Goal: Complete application form

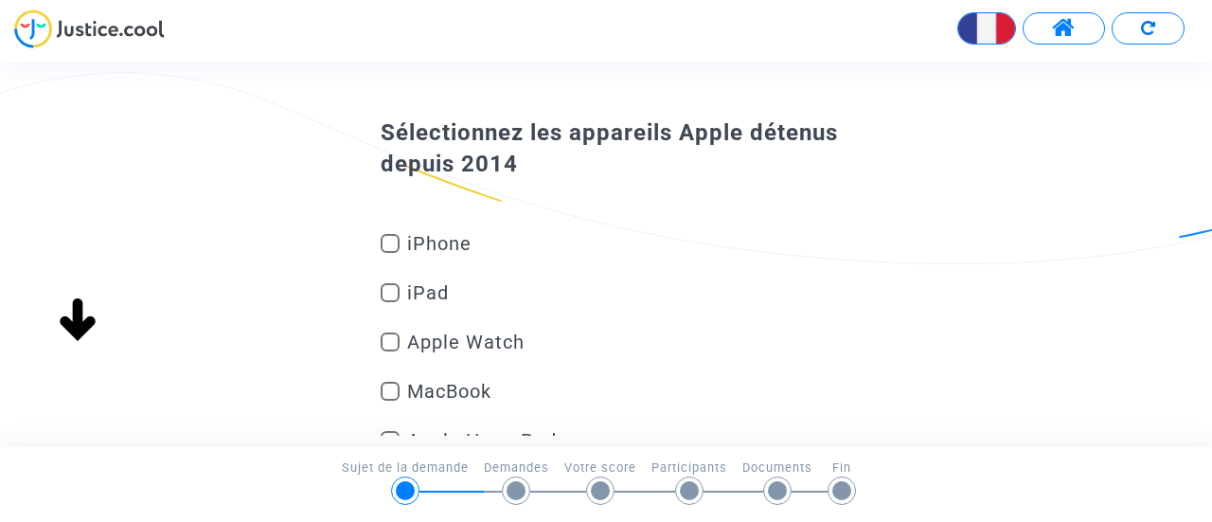
scroll to position [51, 0]
click at [407, 242] on span "iPhone" at bounding box center [588, 242] width 363 height 23
click at [390, 252] on input "iPhone" at bounding box center [389, 252] width 1 height 1
checkbox input "true"
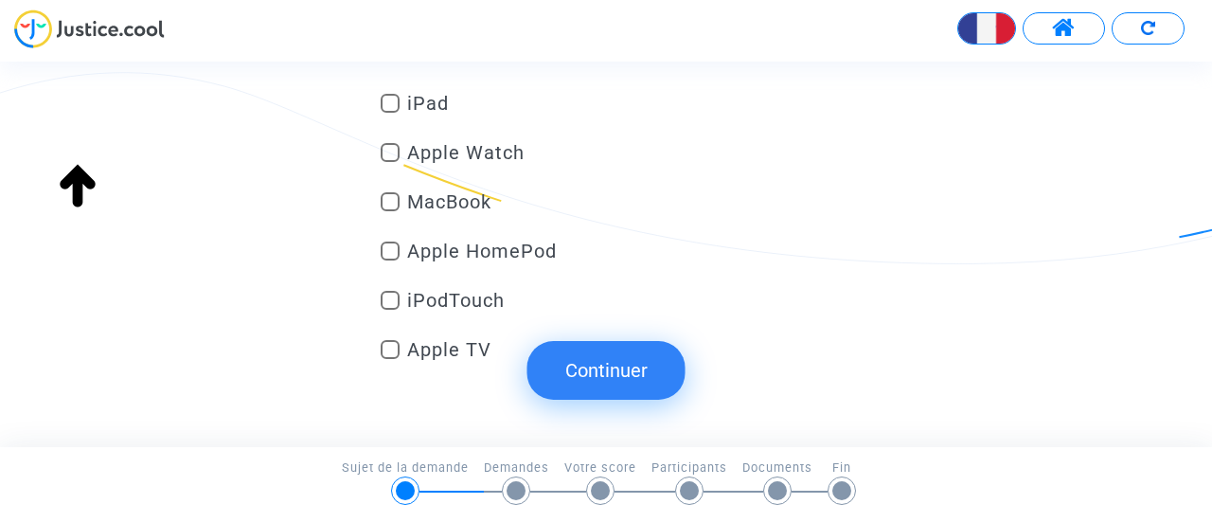
scroll to position [281, 0]
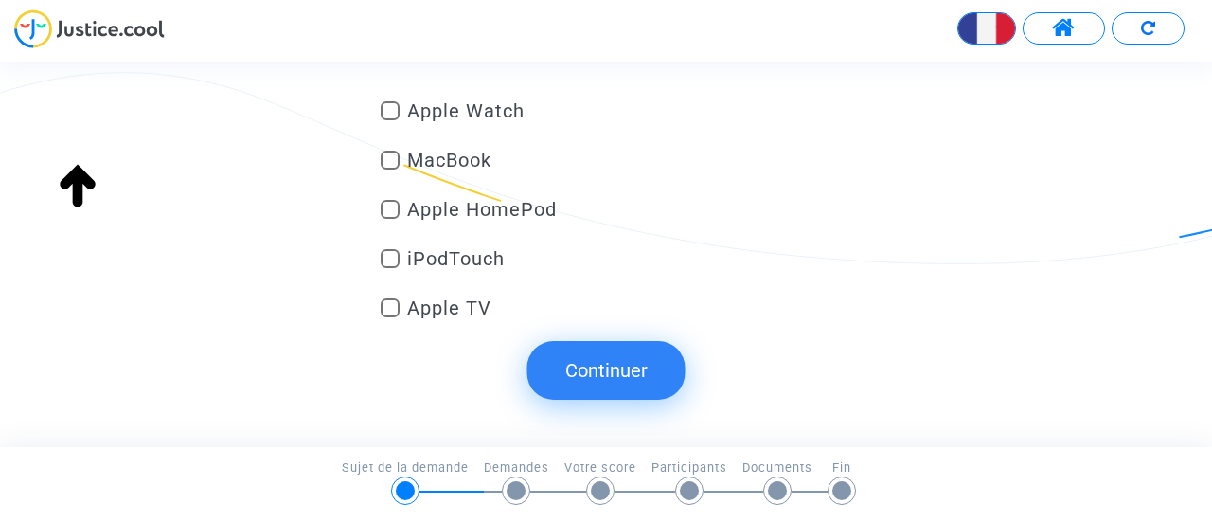
click at [571, 355] on button "Continuer" at bounding box center [607, 370] width 158 height 59
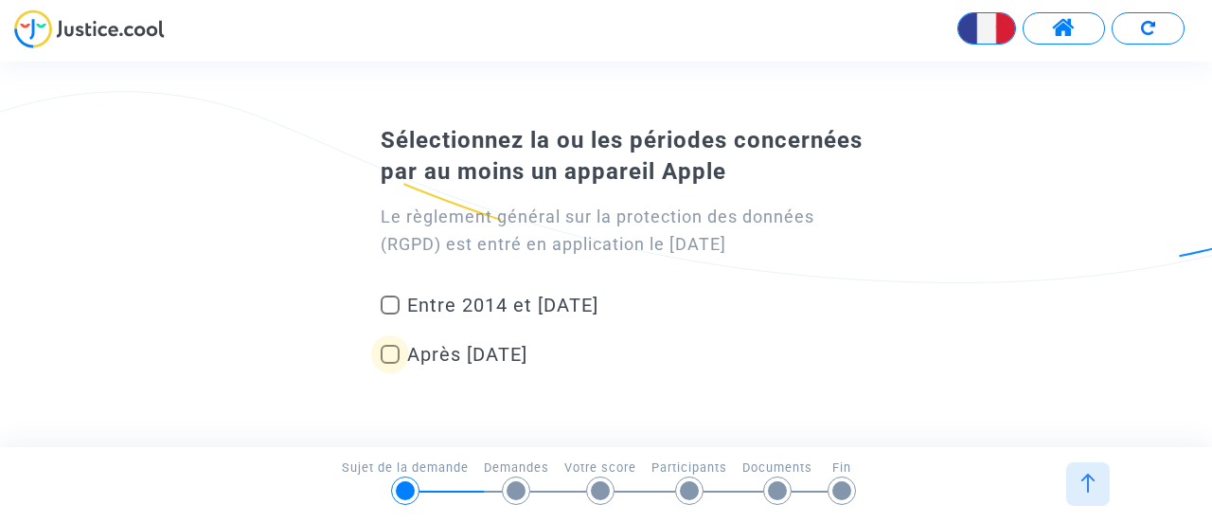
click at [436, 351] on span "Après [DATE]" at bounding box center [588, 354] width 363 height 23
click at [390, 364] on input "Après [DATE]" at bounding box center [389, 364] width 1 height 1
checkbox input "true"
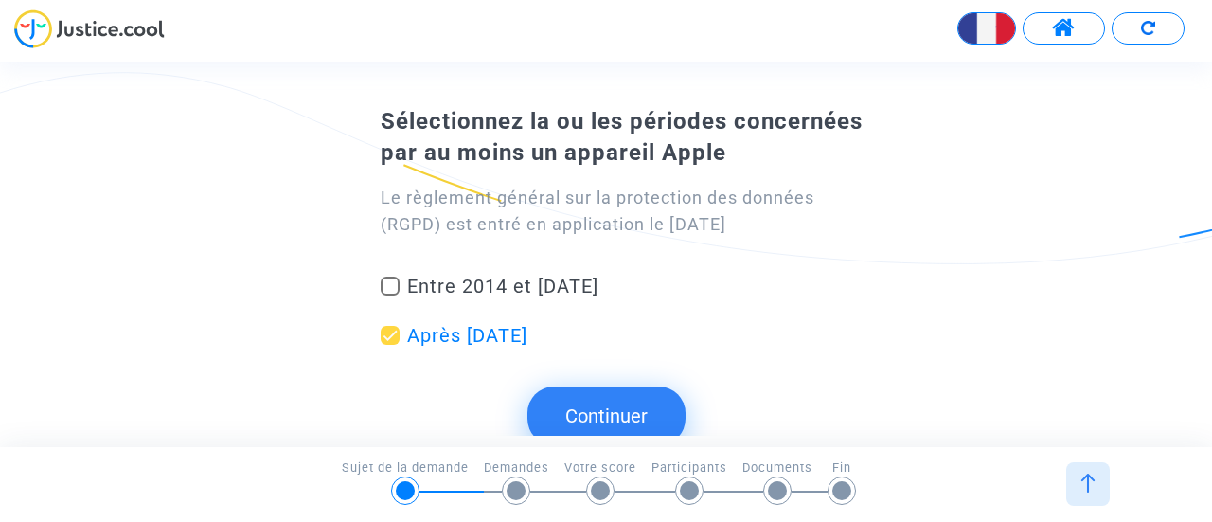
click at [631, 395] on button "Continuer" at bounding box center [607, 415] width 158 height 59
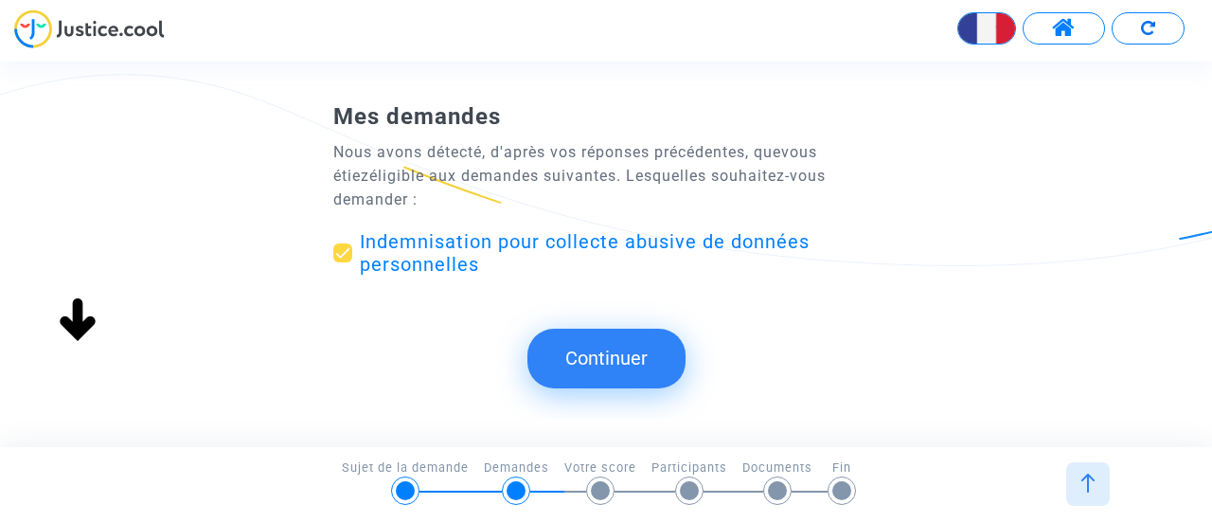
scroll to position [0, 0]
click at [599, 361] on button "Continuer" at bounding box center [607, 358] width 158 height 59
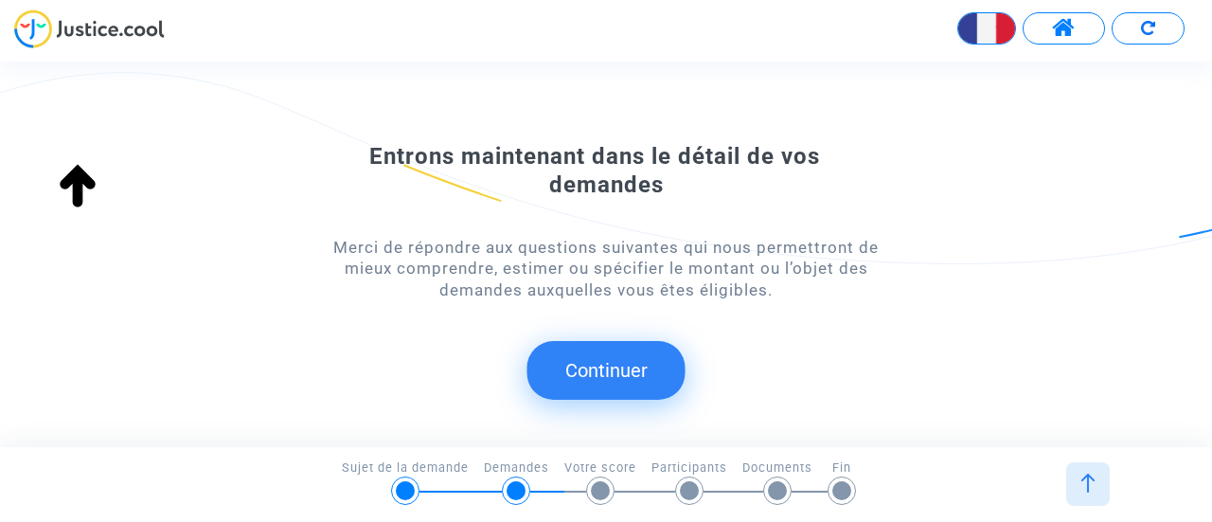
scroll to position [254, 0]
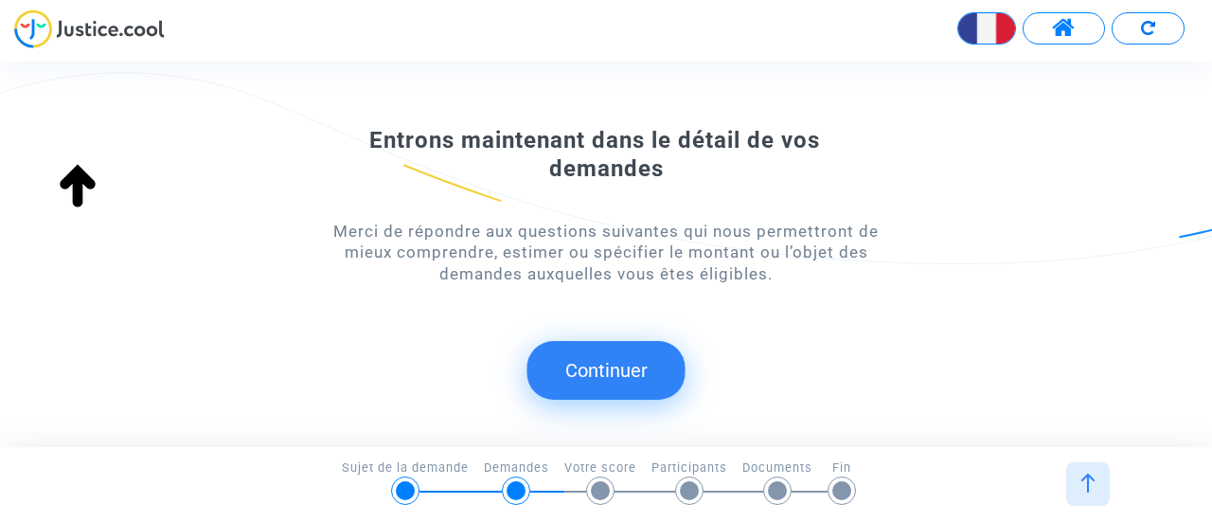
click at [599, 363] on button "Continuer" at bounding box center [607, 370] width 158 height 59
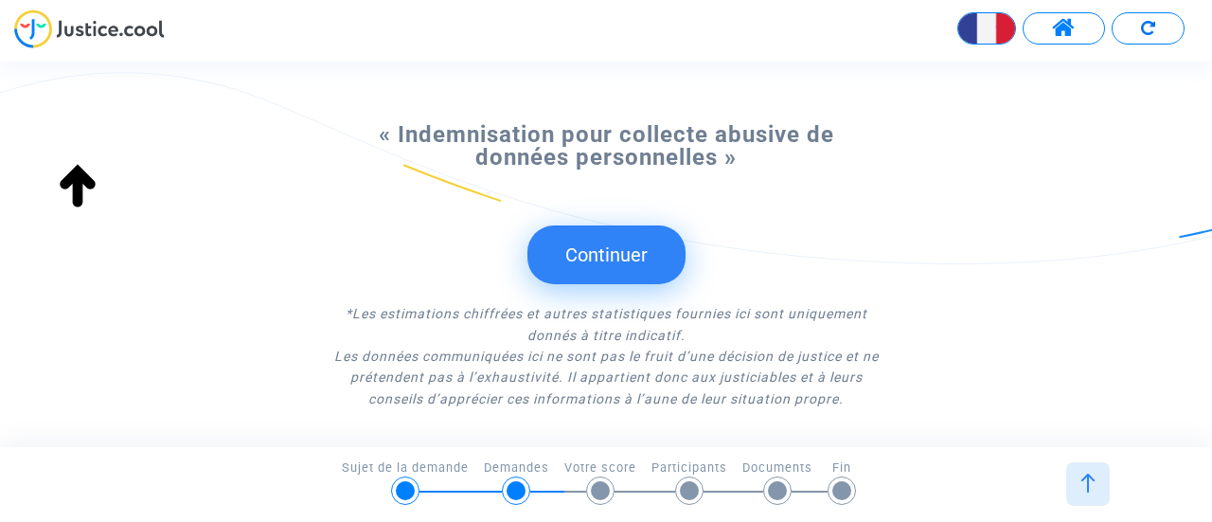
scroll to position [267, 0]
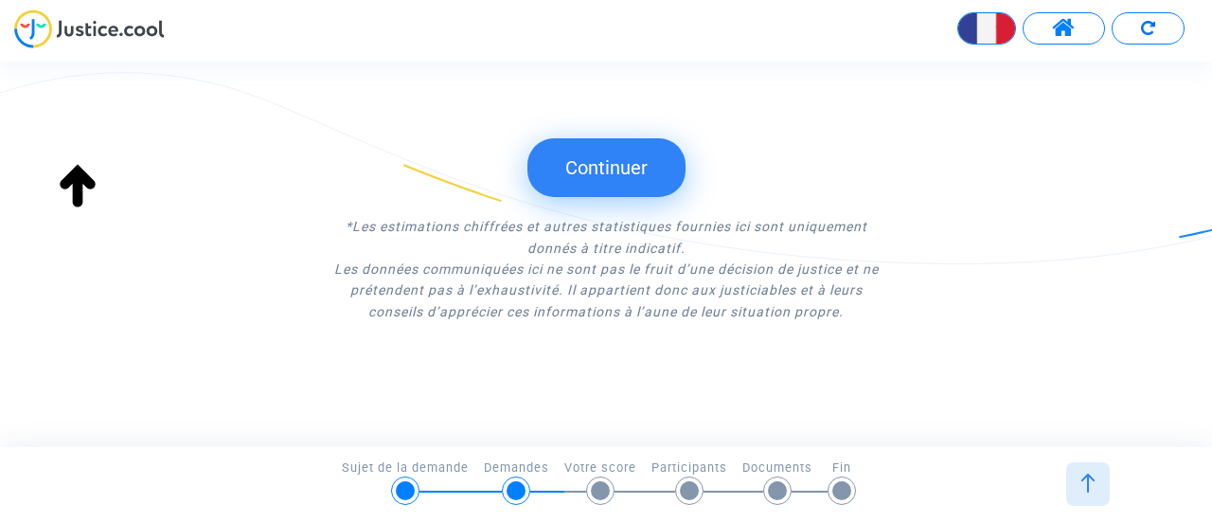
click at [558, 176] on button "Continuer" at bounding box center [607, 167] width 158 height 59
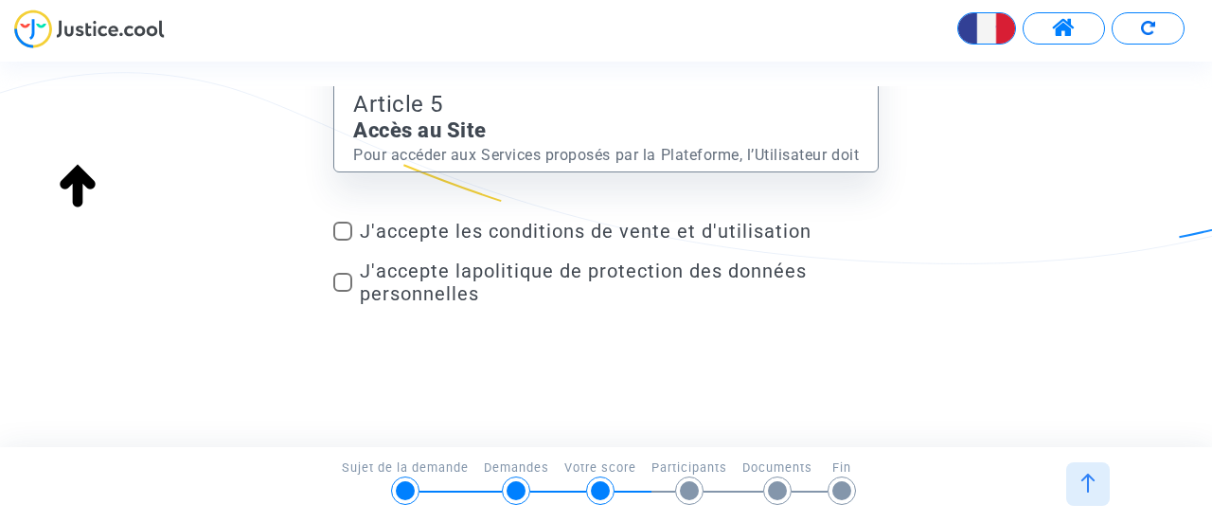
scroll to position [311, 0]
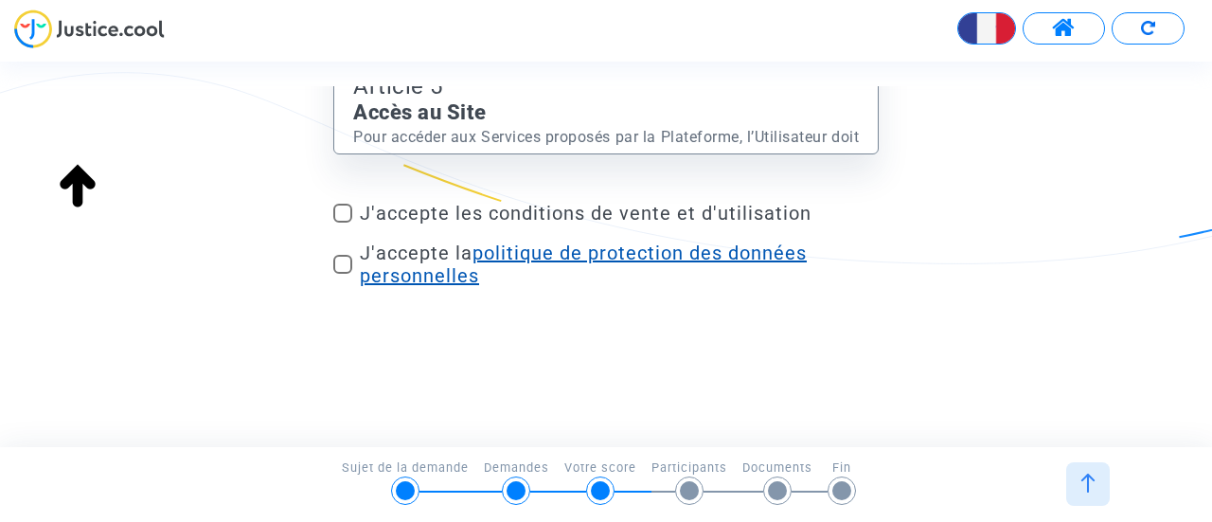
click at [374, 262] on link "politique de protection des données personnelles" at bounding box center [583, 264] width 447 height 45
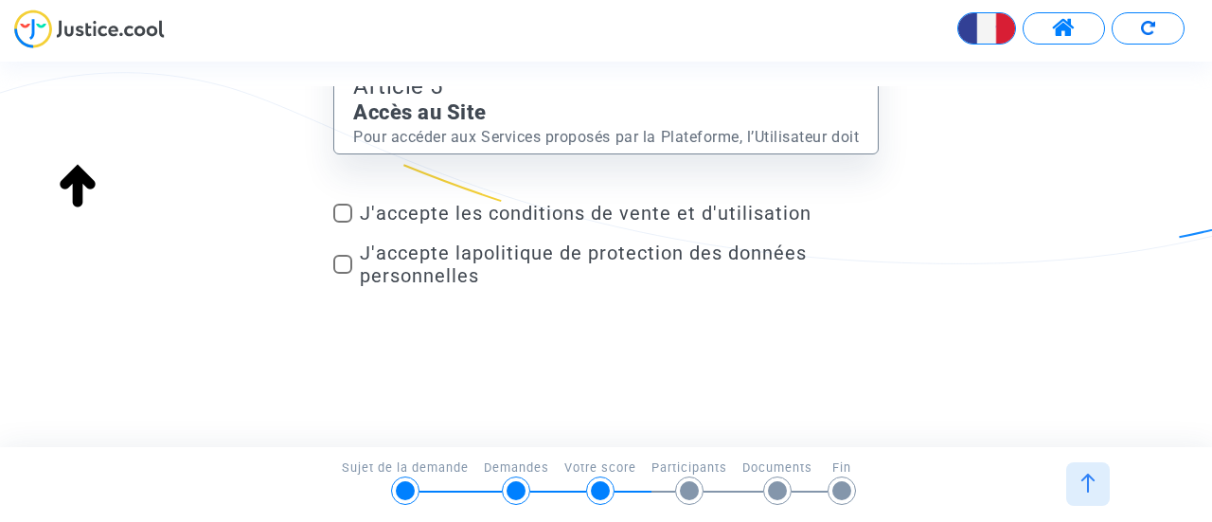
click at [345, 265] on span at bounding box center [342, 264] width 19 height 19
click at [343, 274] on input "J'accepte la politique de protection des données personnelles" at bounding box center [342, 274] width 1 height 1
checkbox input "true"
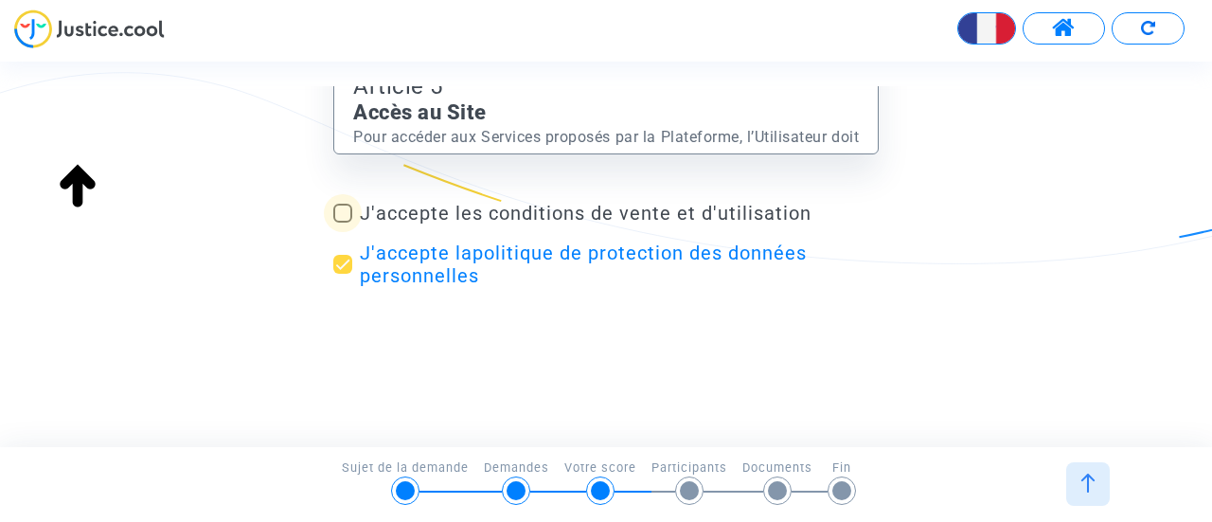
click at [345, 214] on span at bounding box center [342, 213] width 19 height 19
click at [343, 223] on input "J'accepte les conditions de vente et d'utilisation" at bounding box center [342, 223] width 1 height 1
checkbox input "true"
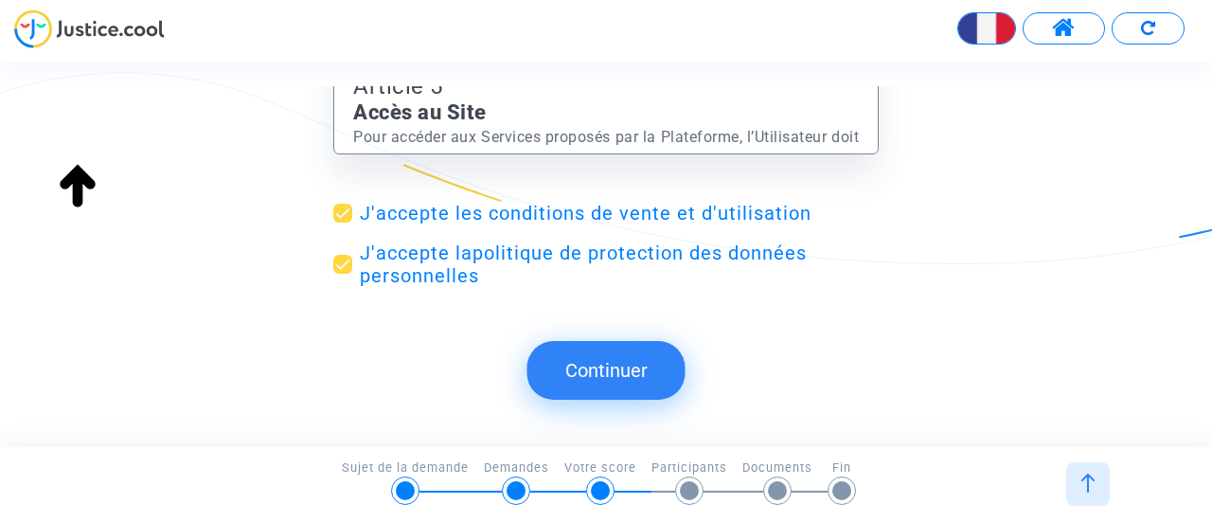
click at [608, 401] on submit-question "Continuer" at bounding box center [607, 370] width 158 height 93
click at [593, 373] on button "Continuer" at bounding box center [607, 370] width 158 height 59
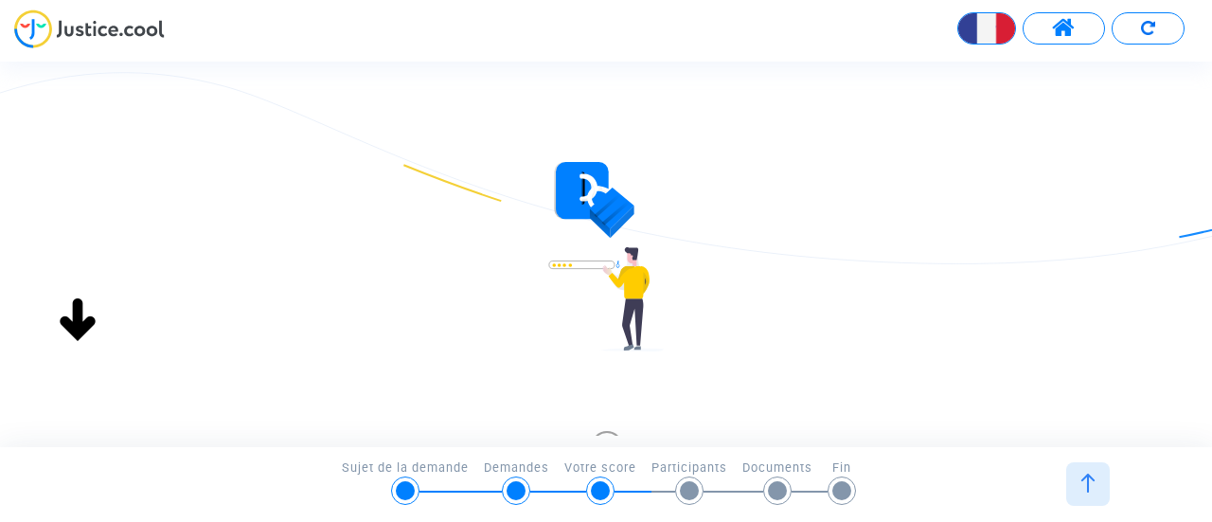
scroll to position [0, 0]
click at [0, 325] on div "Sign Up Connexion Inscription S’inscrire avec Google ou Inscription" at bounding box center [606, 480] width 1212 height 636
